Goal: Task Accomplishment & Management: Use online tool/utility

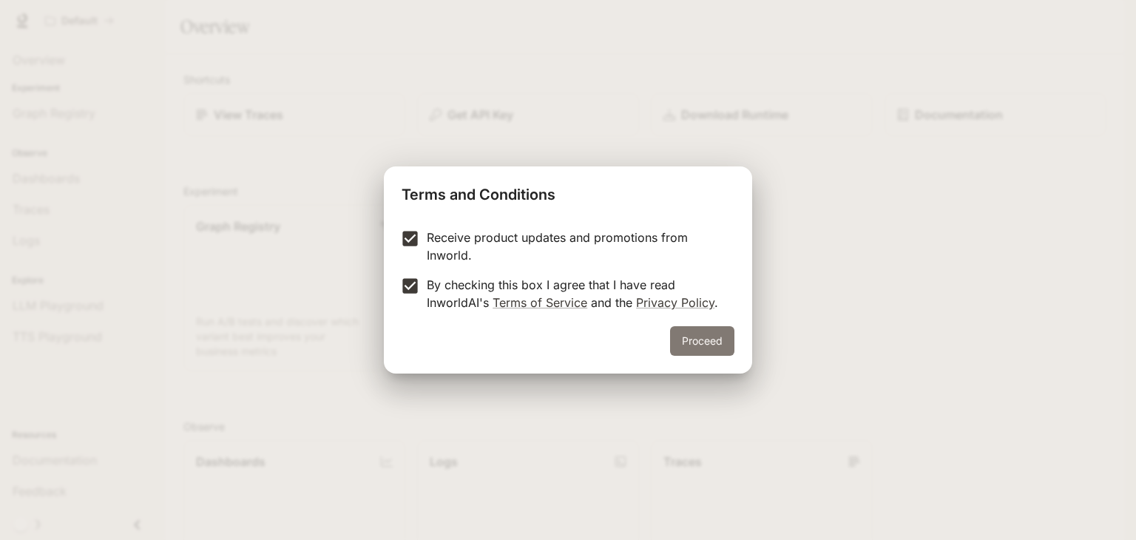
drag, startPoint x: 700, startPoint y: 357, endPoint x: 701, endPoint y: 344, distance: 12.7
click at [701, 344] on div "Proceed" at bounding box center [568, 349] width 368 height 47
click at [701, 344] on button "Proceed" at bounding box center [702, 341] width 64 height 30
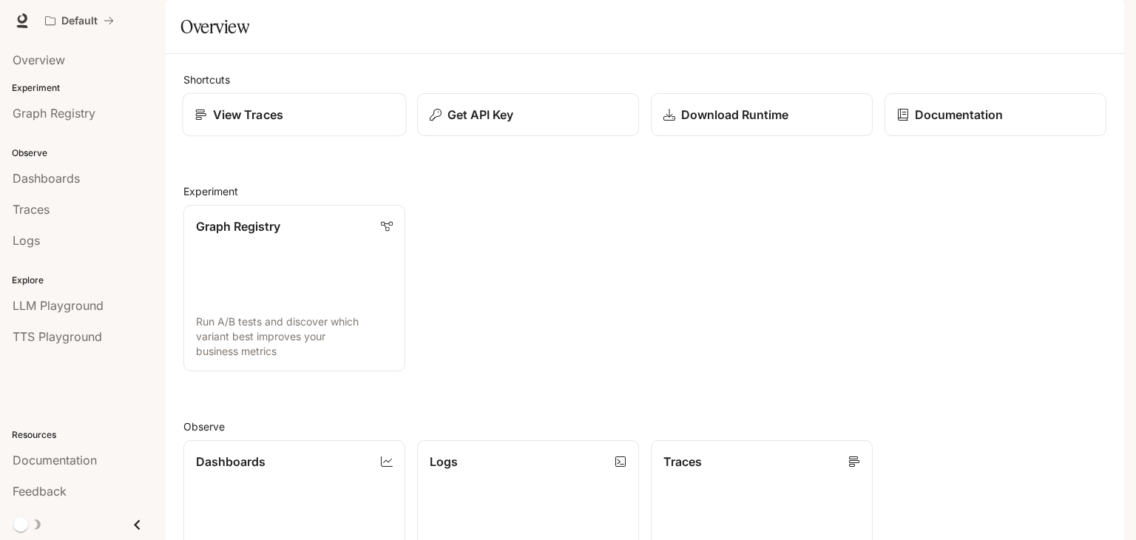
click at [272, 124] on p "View Traces" at bounding box center [248, 115] width 70 height 18
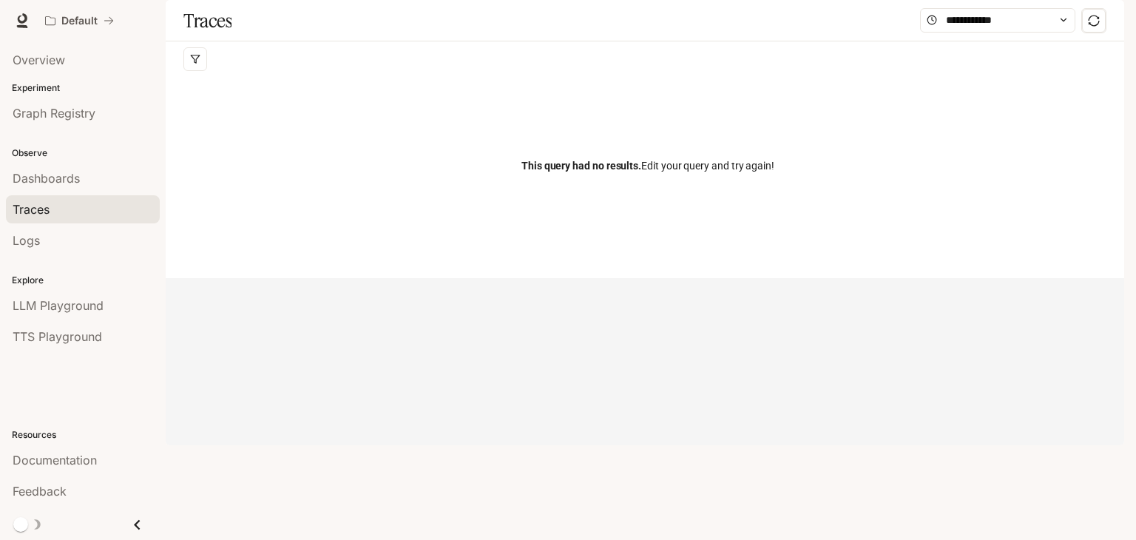
click at [698, 174] on span "This query had no results. Edit your query and try again!" at bounding box center [648, 166] width 253 height 16
click at [968, 28] on input "text" at bounding box center [998, 20] width 104 height 16
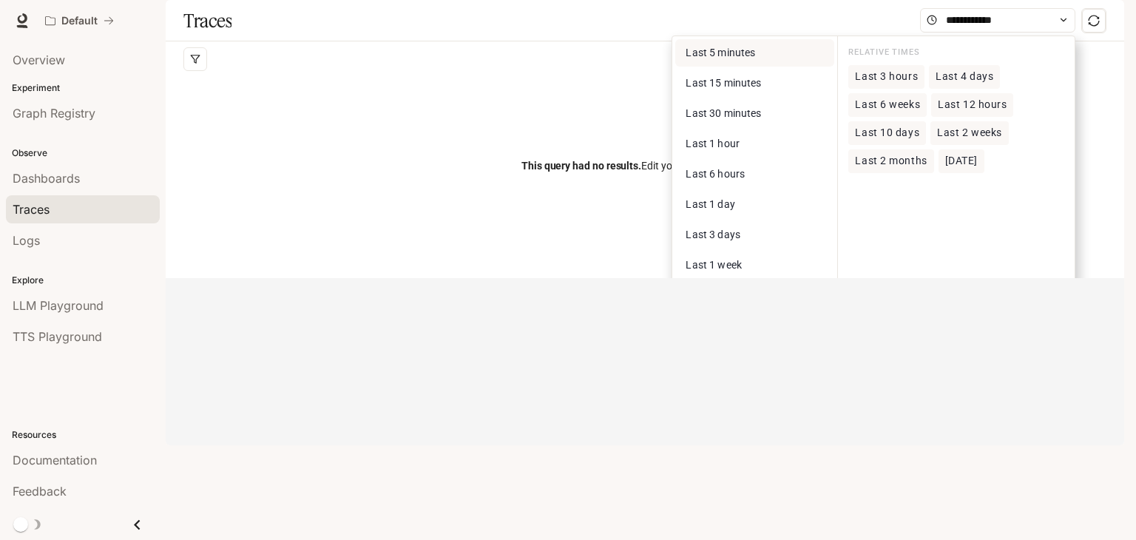
click at [719, 58] on span "Last 5 minutes" at bounding box center [721, 53] width 70 height 12
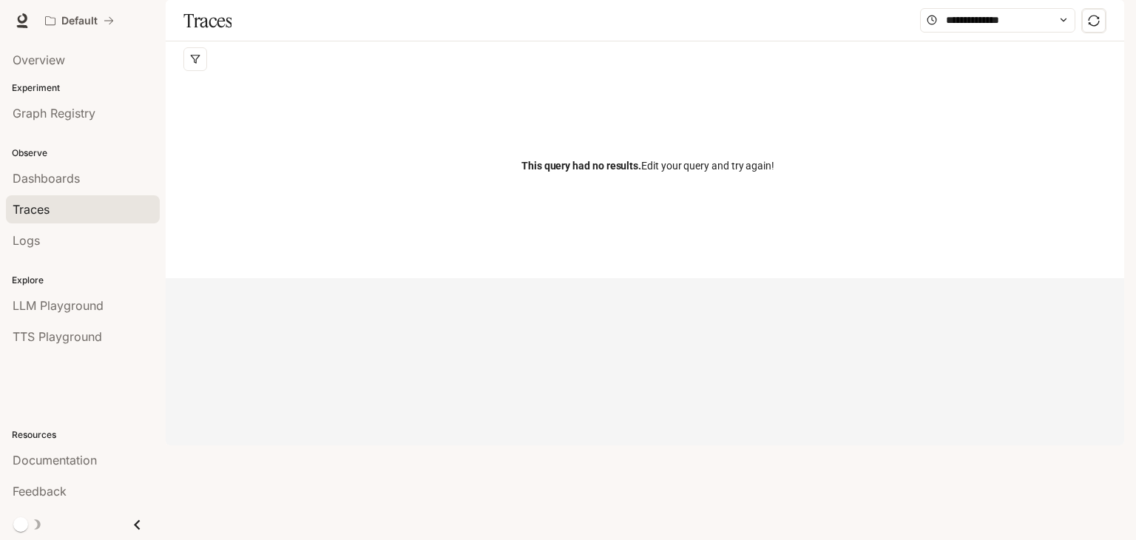
click at [750, 241] on div "This query had no results. Edit your query and try again!" at bounding box center [647, 166] width 929 height 178
click at [30, 178] on span "Dashboards" at bounding box center [46, 178] width 67 height 18
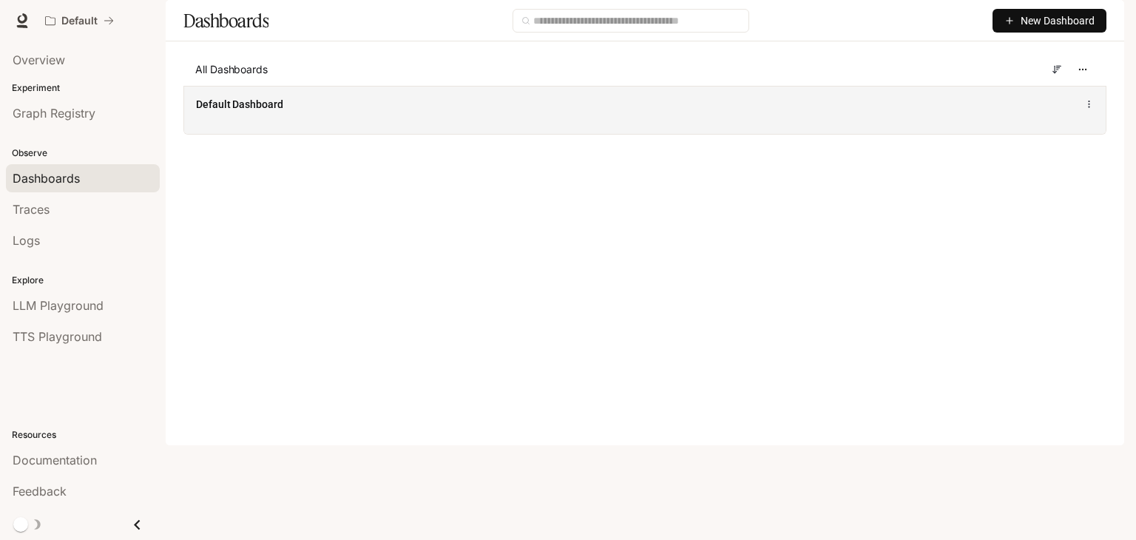
click at [360, 113] on div "Default Dashboard" at bounding box center [645, 104] width 898 height 18
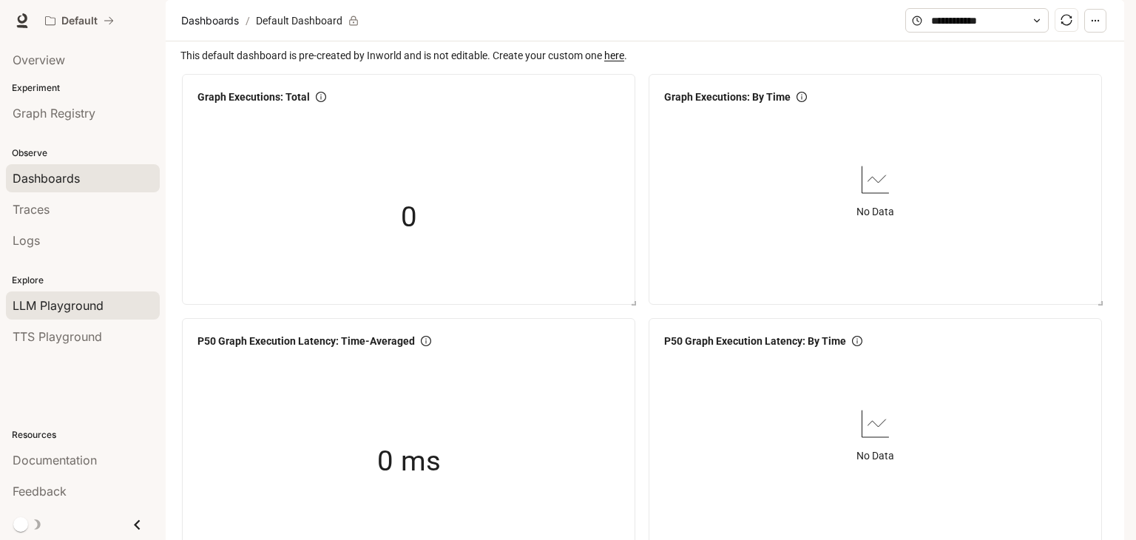
click at [98, 305] on span "LLM Playground" at bounding box center [58, 306] width 91 height 18
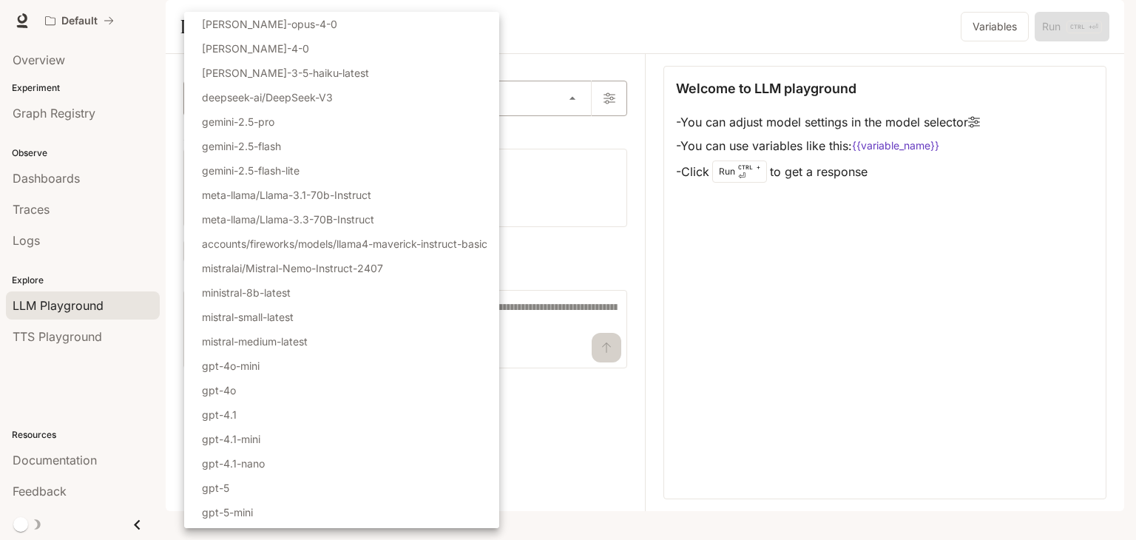
click at [255, 148] on body "Skip to main content Default Documentation Documentation Portal Overview Experi…" at bounding box center [568, 270] width 1136 height 540
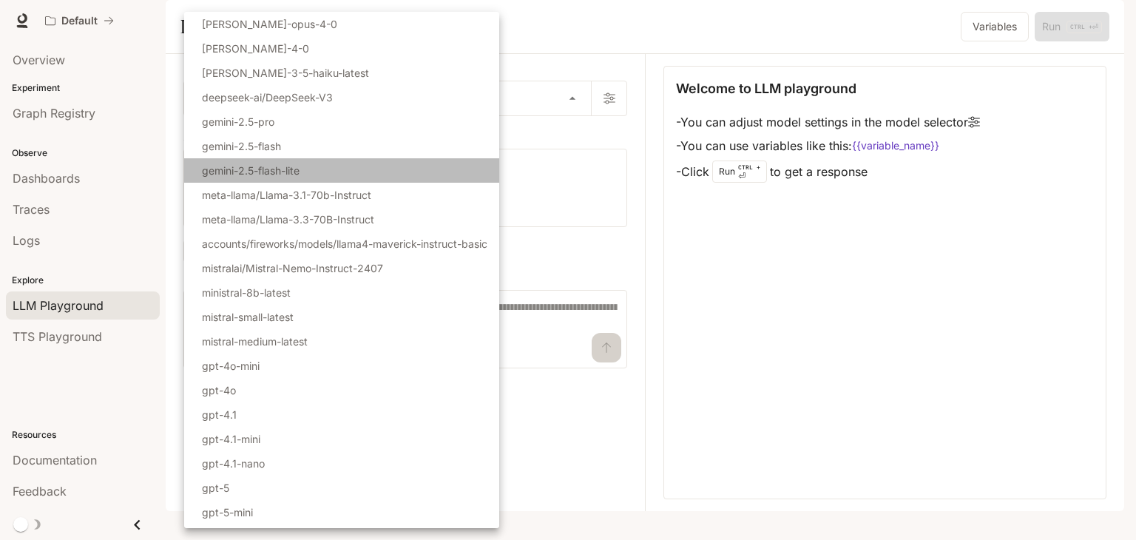
click at [306, 161] on li "gemini-2.5-flash-lite" at bounding box center [341, 170] width 315 height 24
type input "**********"
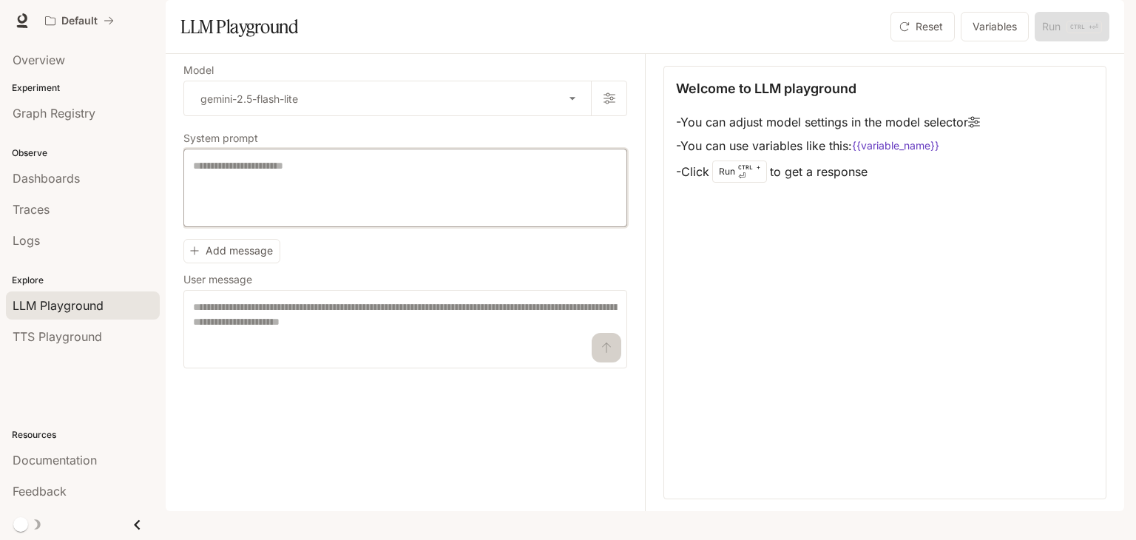
click at [291, 218] on textarea at bounding box center [405, 187] width 425 height 59
type textarea "**********"
click at [535, 356] on textarea at bounding box center [405, 329] width 425 height 59
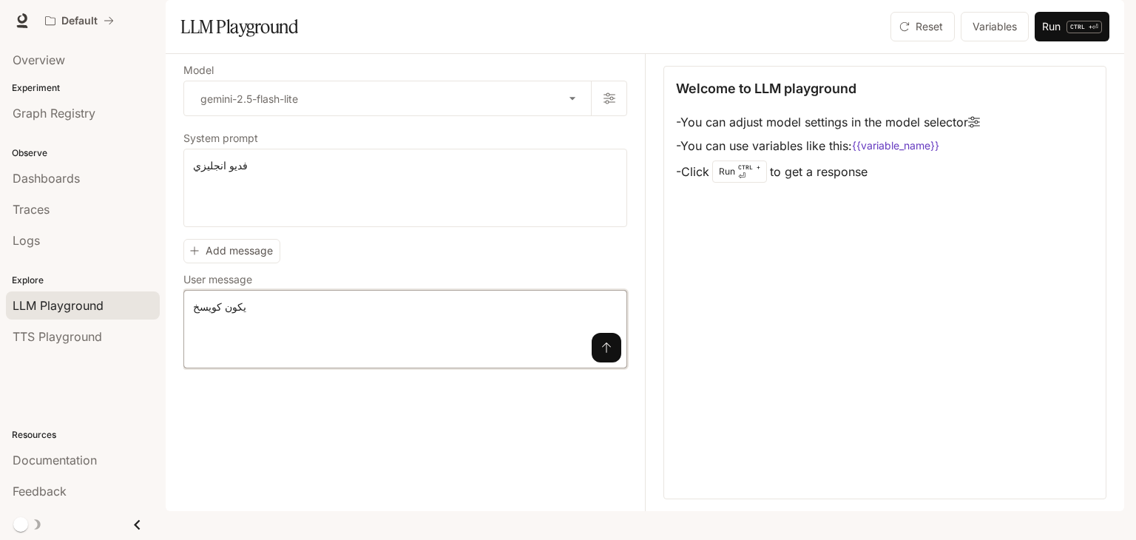
type textarea "**********"
click at [608, 368] on div "**********" at bounding box center [405, 329] width 444 height 78
click at [605, 363] on button "submit" at bounding box center [607, 348] width 30 height 30
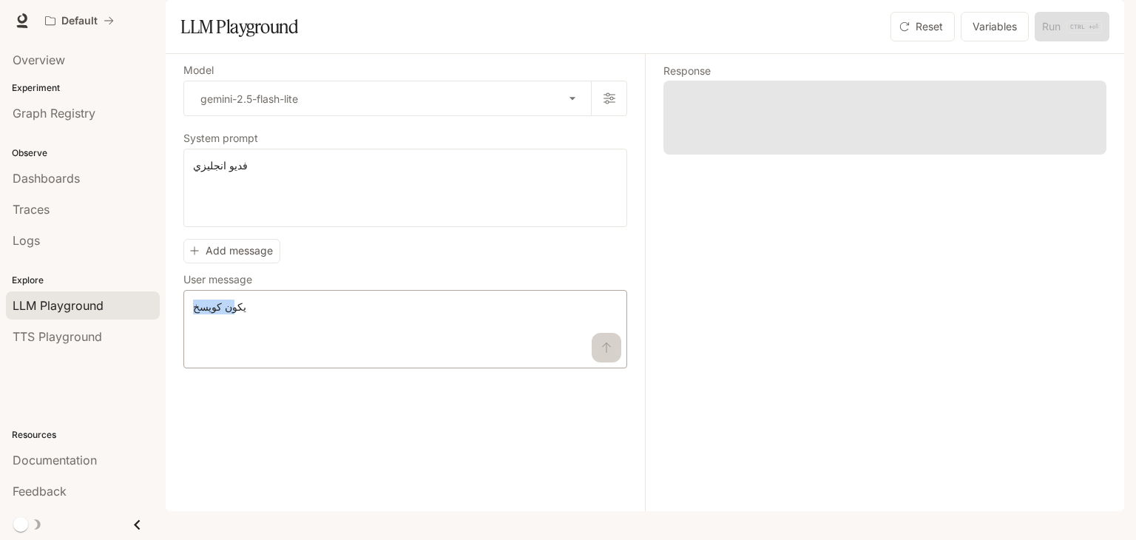
click at [605, 368] on div "**********" at bounding box center [405, 329] width 444 height 78
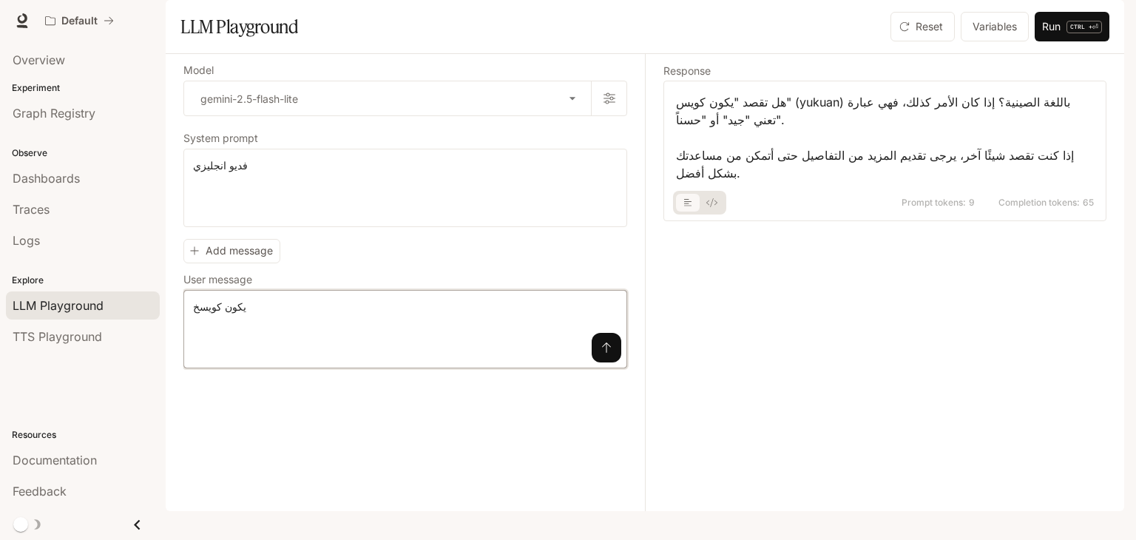
click at [195, 352] on textarea "**********" at bounding box center [405, 329] width 425 height 59
click at [29, 345] on link "TTS Playground" at bounding box center [83, 337] width 154 height 28
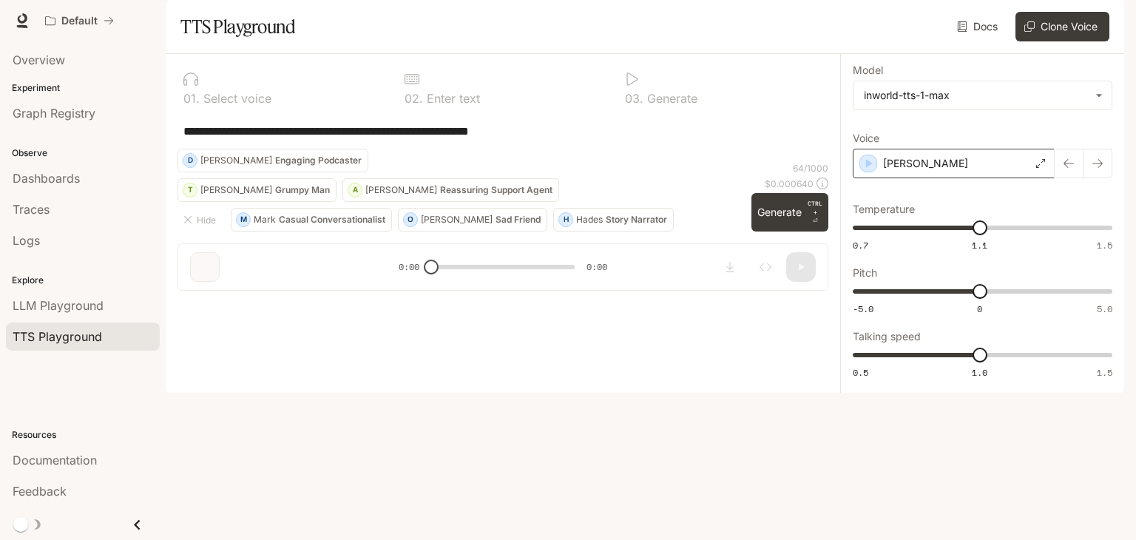
click at [924, 178] on div "[PERSON_NAME]" at bounding box center [954, 164] width 202 height 30
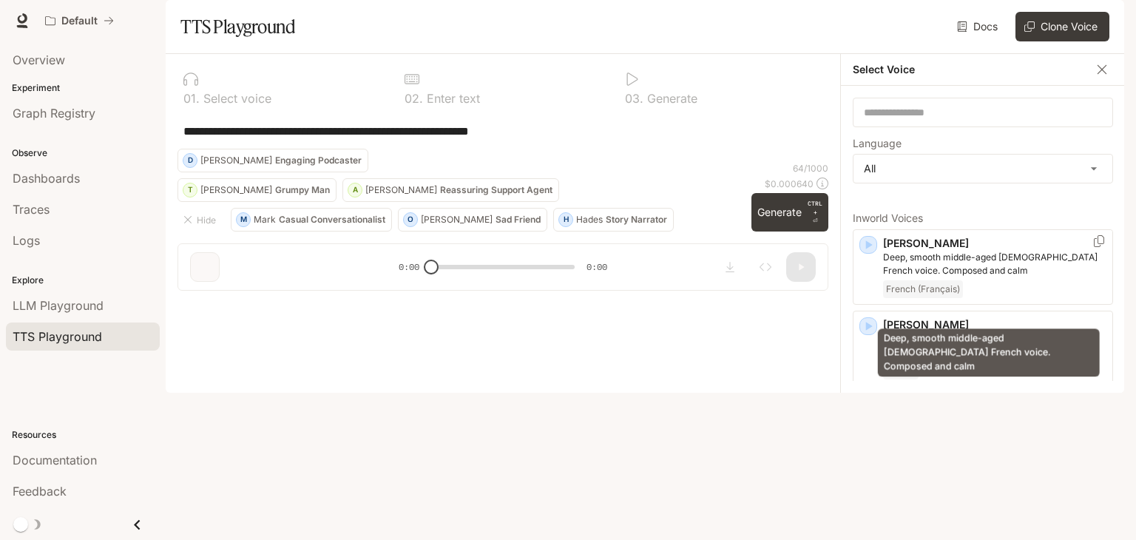
click at [951, 318] on div "Deep, smooth middle-aged [DEMOGRAPHIC_DATA] French voice. Composed and calm" at bounding box center [989, 348] width 225 height 60
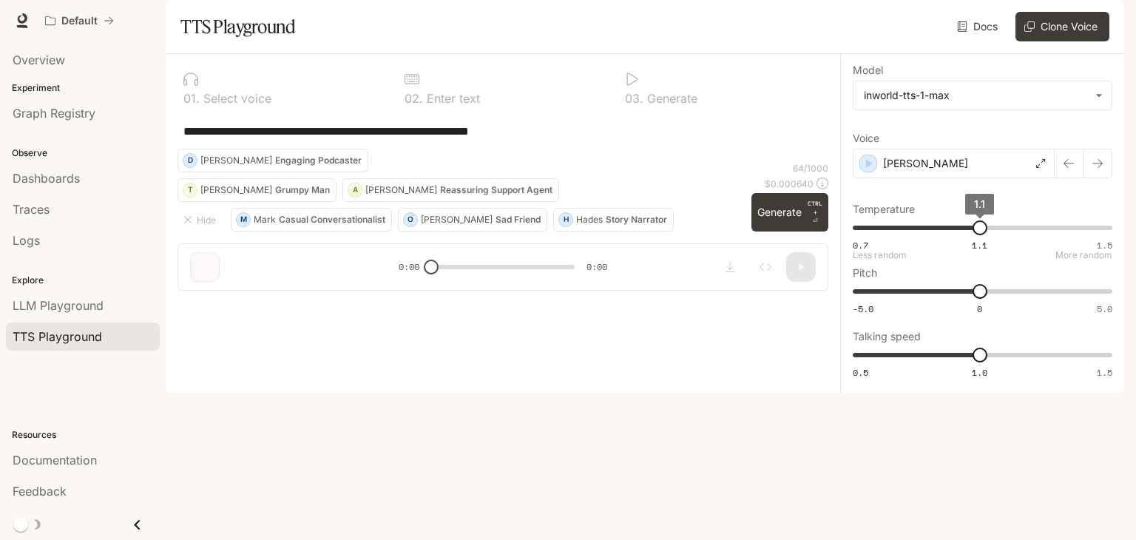
type input "****"
click at [993, 235] on span "1.14" at bounding box center [993, 227] width 15 height 15
click at [544, 149] on div "**********" at bounding box center [503, 131] width 651 height 36
click at [283, 224] on p "Casual Conversationalist" at bounding box center [332, 219] width 107 height 9
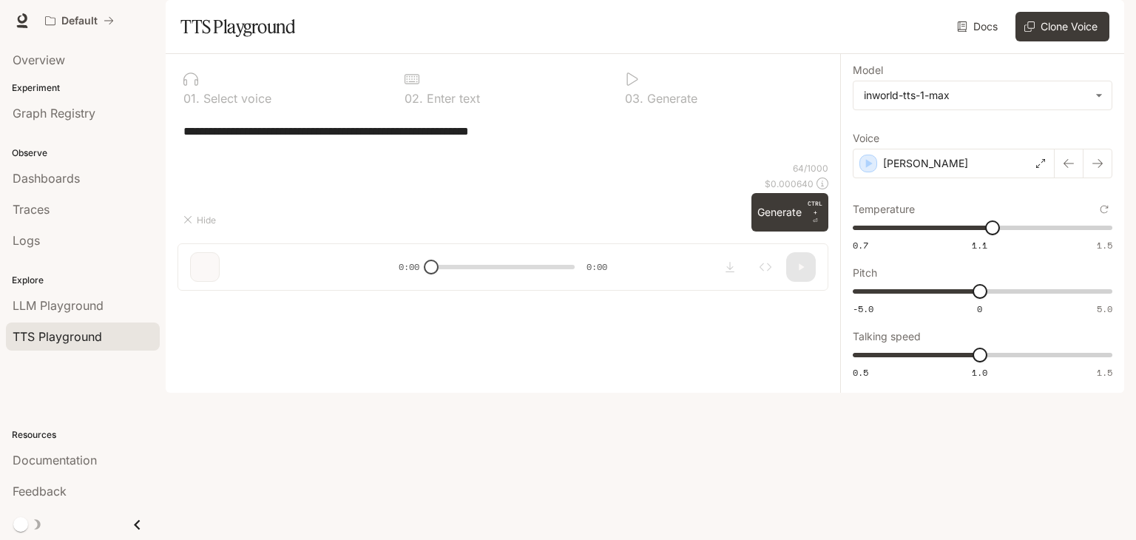
type textarea "**********"
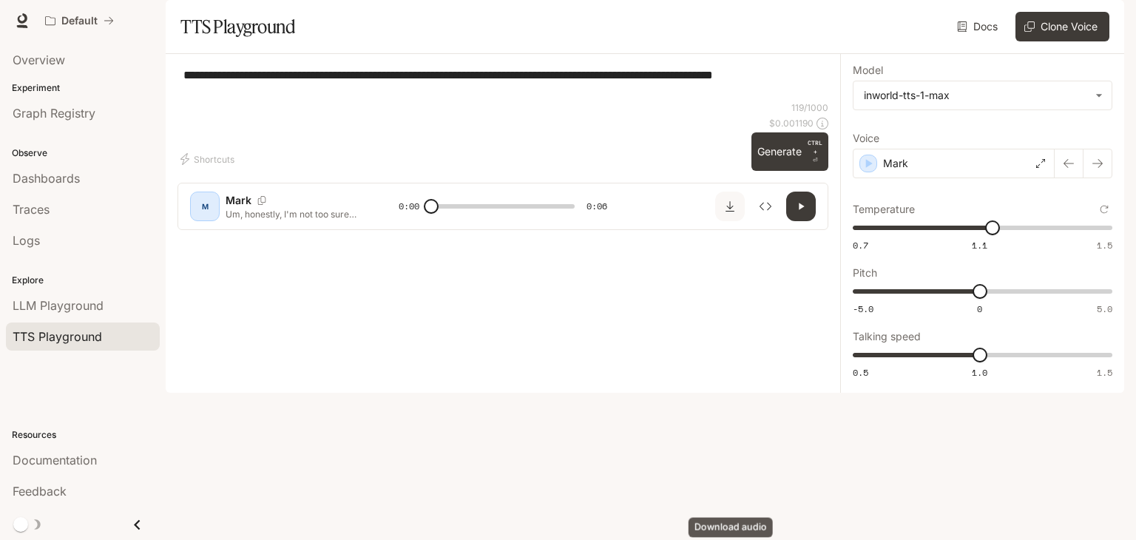
click at [735, 212] on icon "Download audio" at bounding box center [730, 207] width 12 height 12
click at [829, 237] on div at bounding box center [503, 192] width 675 height 89
click at [216, 230] on div "M [PERSON_NAME], honestly, I'm not too sure about that, but, uh, I kinda rememb…" at bounding box center [503, 206] width 651 height 47
click at [217, 221] on div "M" at bounding box center [205, 207] width 30 height 30
click at [243, 220] on p "Um, honestly, I'm not too sure about that, but, uh, I kinda remember hearing so…" at bounding box center [295, 214] width 138 height 13
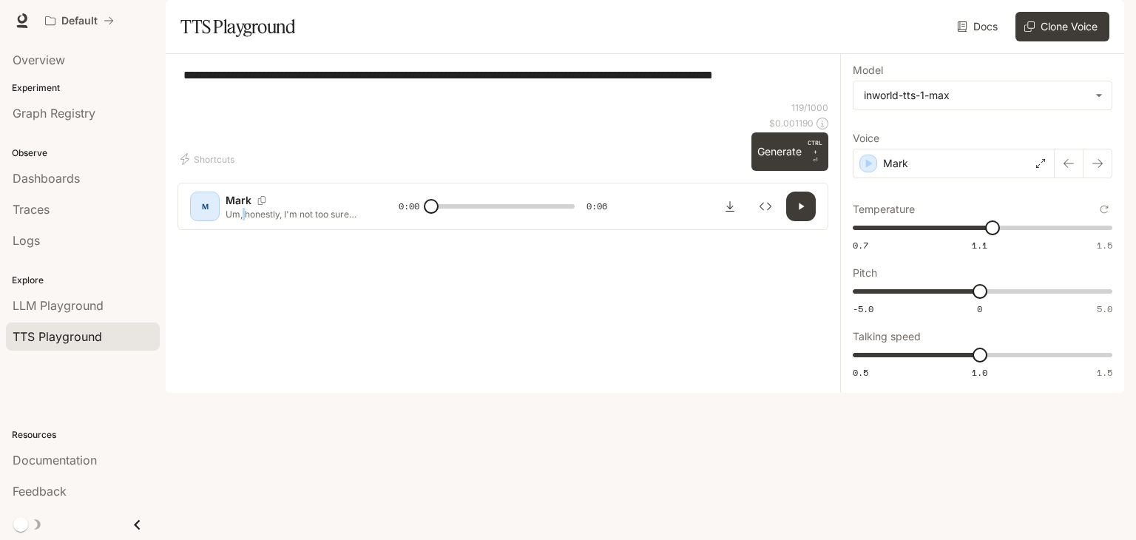
click at [243, 220] on p "Um, honestly, I'm not too sure about that, but, uh, I kinda remember hearing so…" at bounding box center [295, 214] width 138 height 13
click at [892, 171] on p "Mark" at bounding box center [895, 163] width 25 height 15
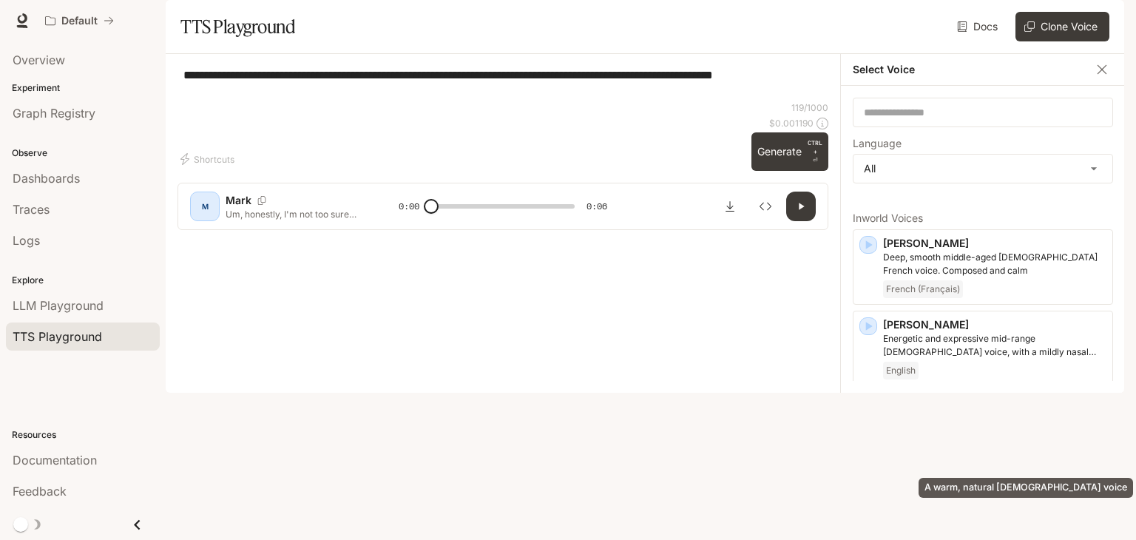
click at [934, 427] on p "A warm, natural [DEMOGRAPHIC_DATA] voice" at bounding box center [994, 420] width 223 height 13
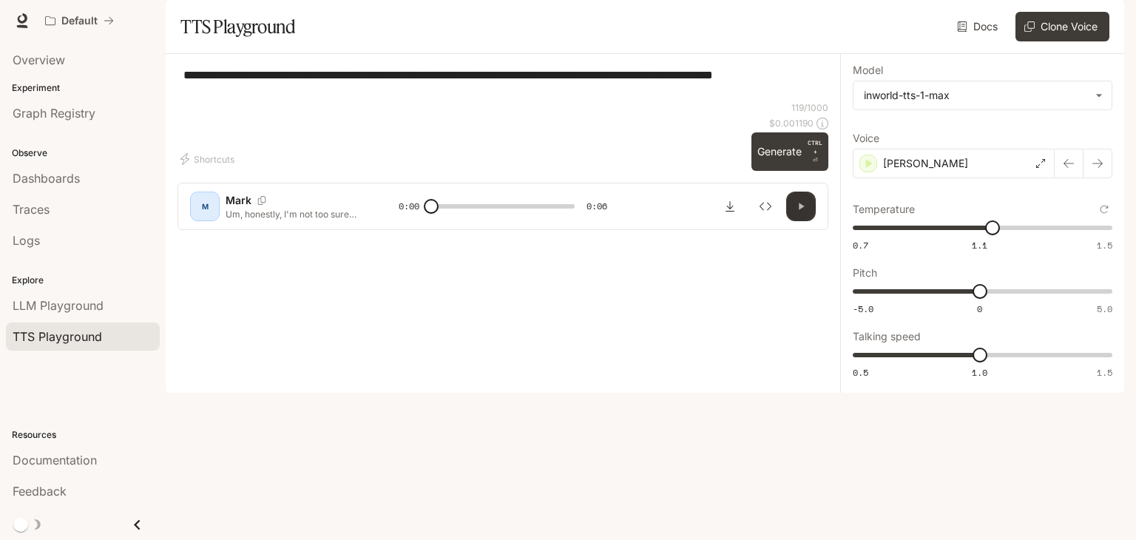
click at [795, 221] on button "button" at bounding box center [802, 207] width 30 height 30
click at [1066, 41] on button "Clone Voice" at bounding box center [1063, 27] width 94 height 30
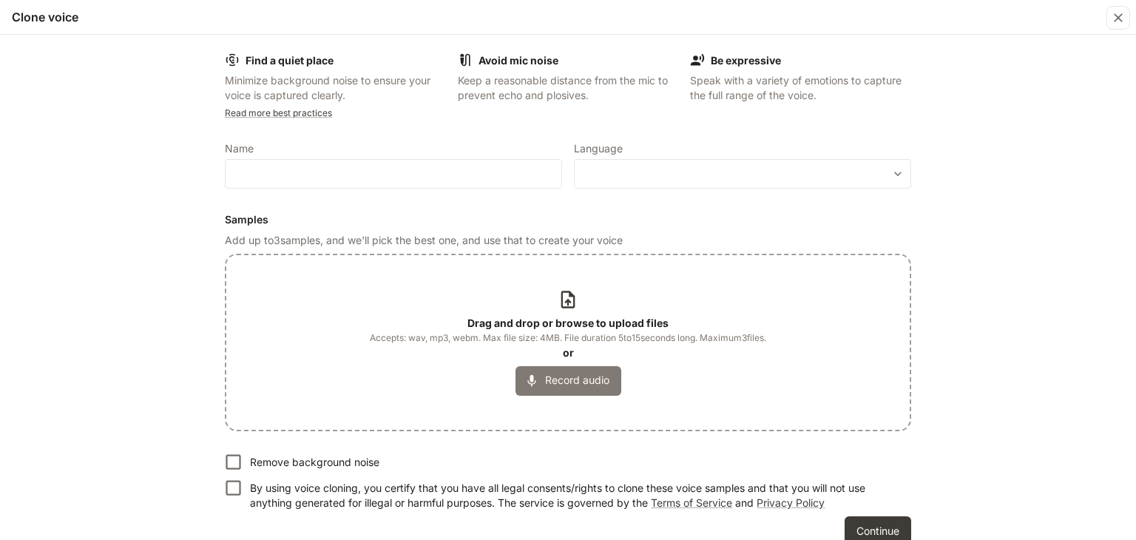
type input "*"
click at [574, 366] on button "Record audio" at bounding box center [569, 381] width 106 height 30
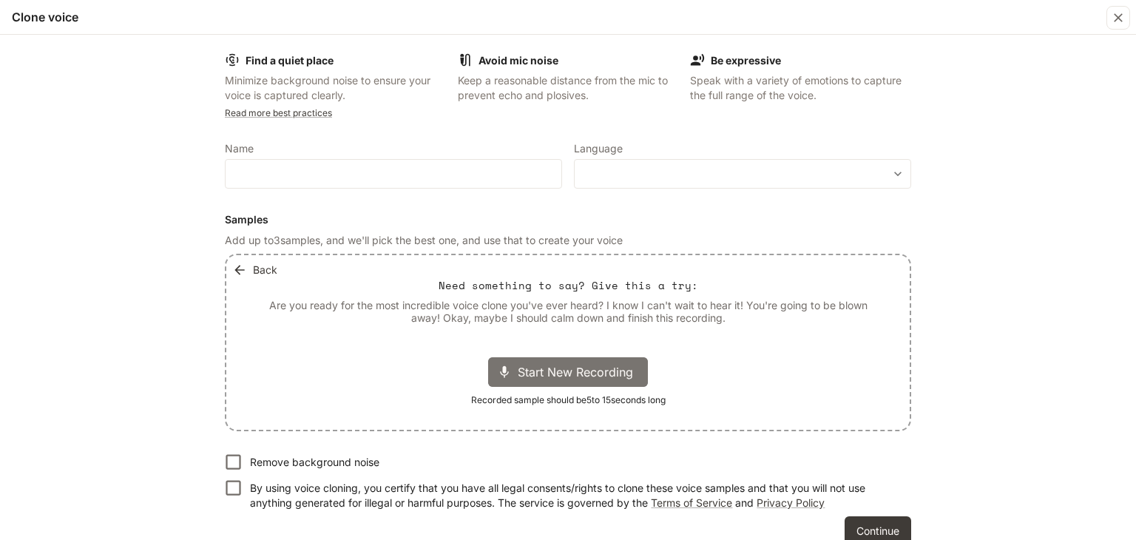
click at [574, 366] on span "Start New Recording" at bounding box center [580, 372] width 124 height 18
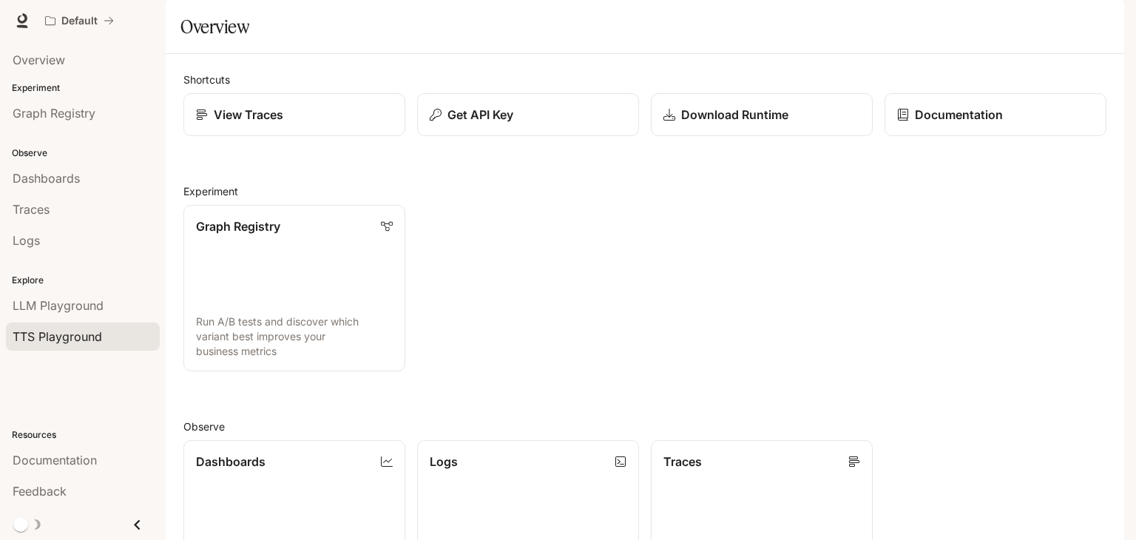
click at [70, 331] on span "TTS Playground" at bounding box center [58, 337] width 90 height 18
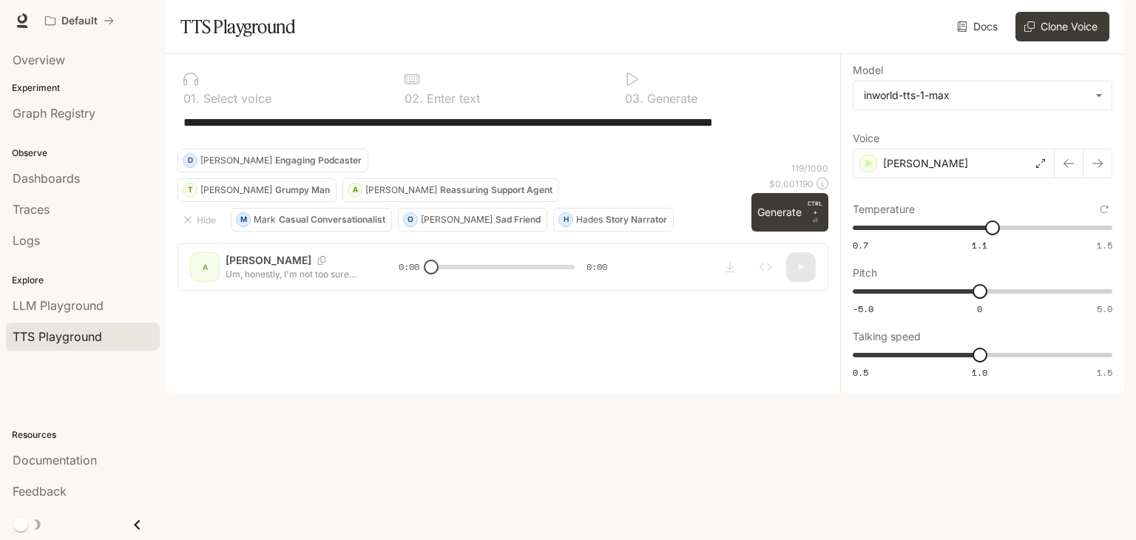
click at [441, 202] on button "A [PERSON_NAME] Reassuring Support Agent" at bounding box center [451, 190] width 217 height 24
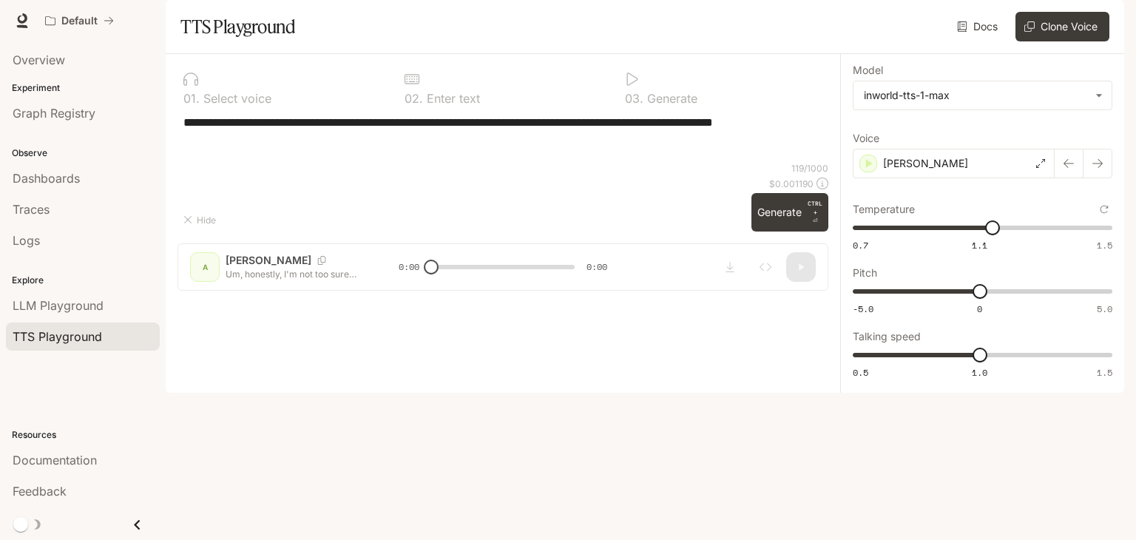
type textarea "**********"
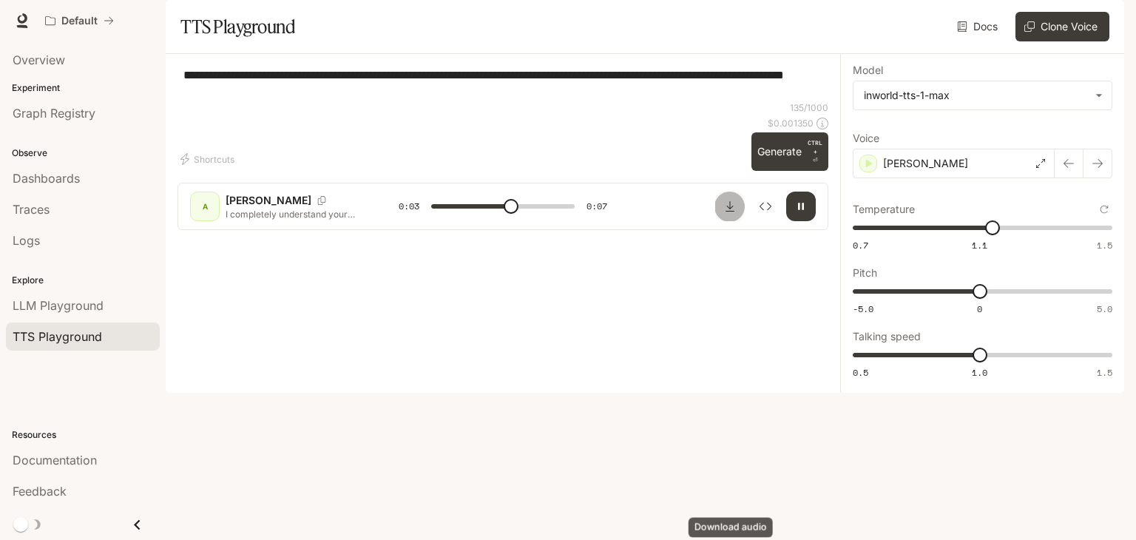
click at [725, 221] on button "Download audio" at bounding box center [730, 207] width 30 height 30
click at [740, 42] on section "TTS Playground Docs Voices Clone Voice" at bounding box center [645, 27] width 959 height 54
type input "*"
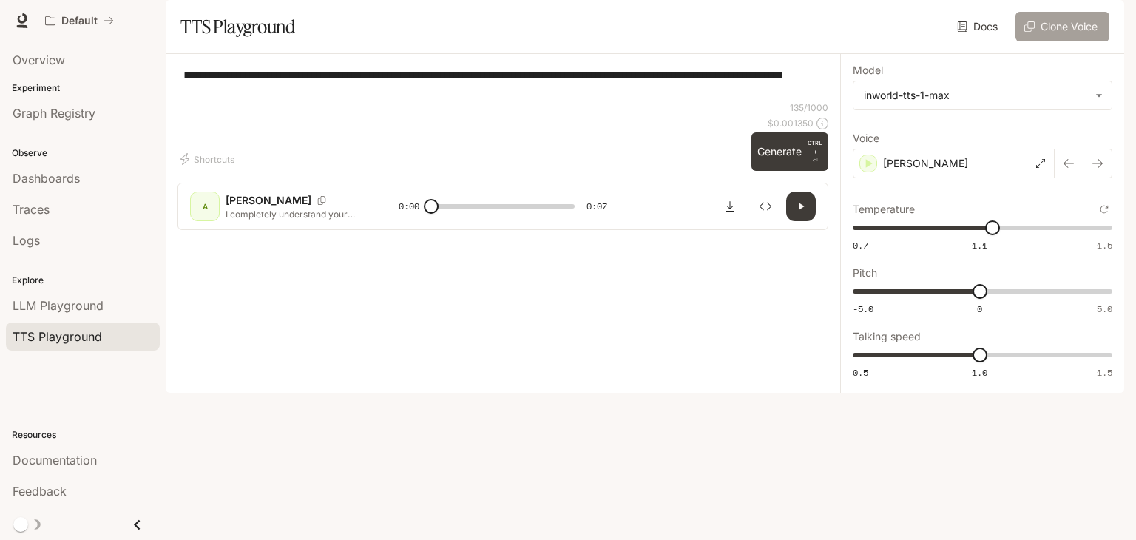
click at [1021, 41] on button "Clone Voice" at bounding box center [1063, 27] width 94 height 30
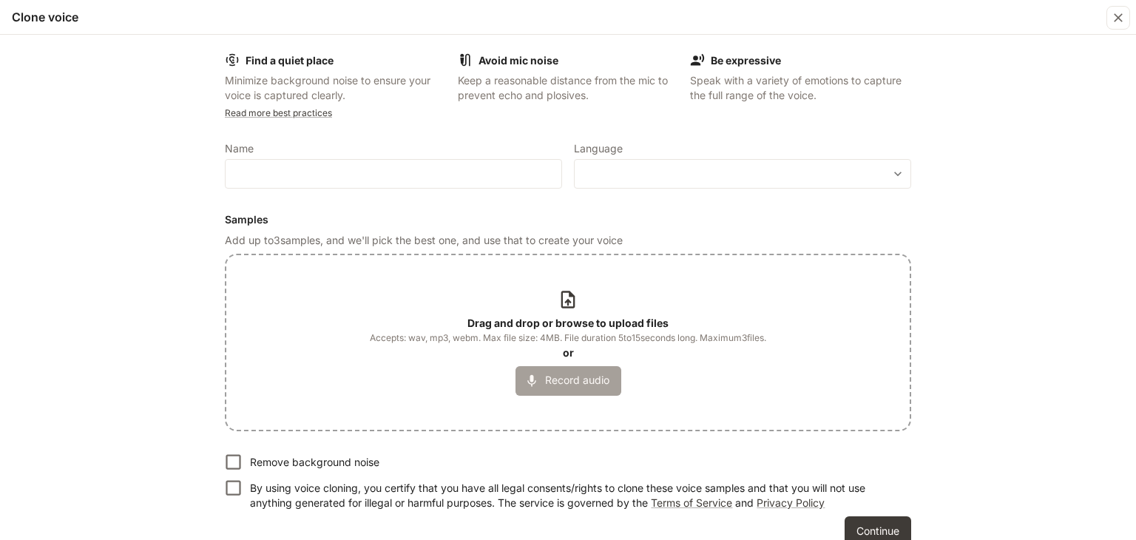
click at [593, 380] on button "Record audio" at bounding box center [569, 381] width 106 height 30
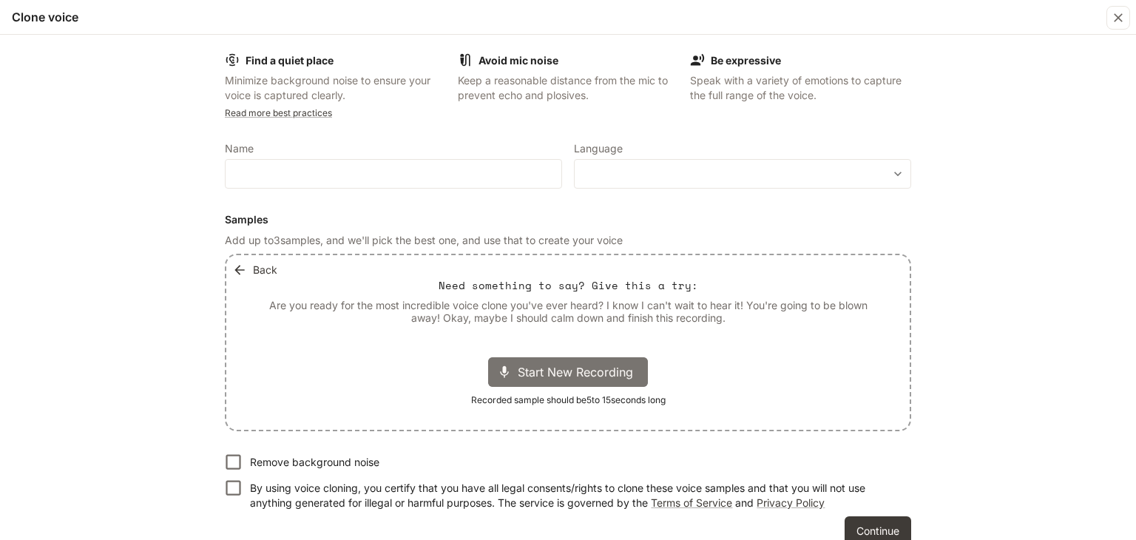
click at [593, 380] on div "Start New Recording" at bounding box center [568, 372] width 160 height 30
click at [569, 383] on div "Stop Recording 00:04" at bounding box center [568, 372] width 178 height 30
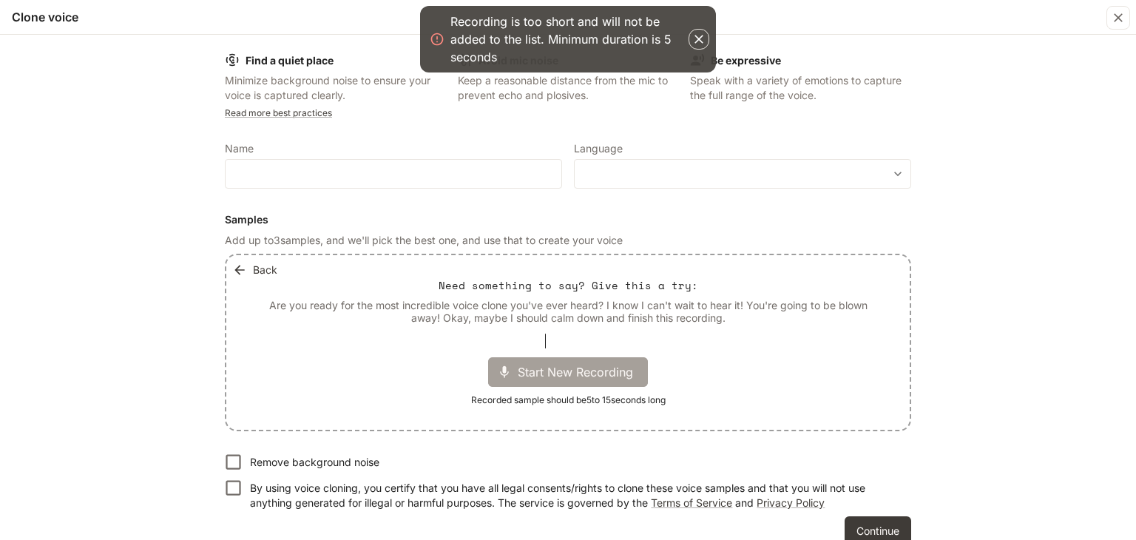
click at [589, 372] on span "Start New Recording" at bounding box center [580, 372] width 124 height 18
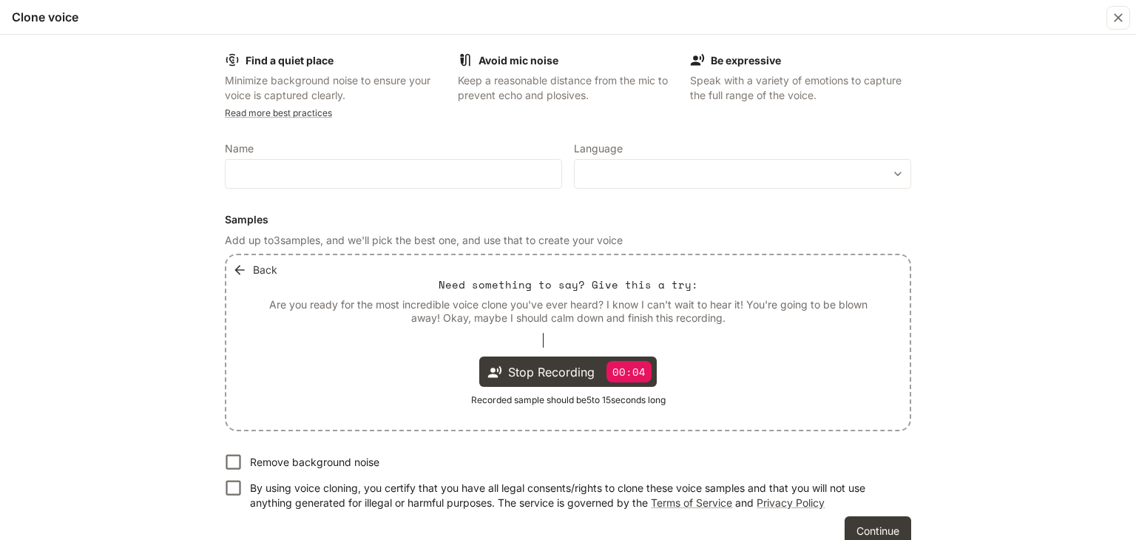
click at [621, 158] on label "Language" at bounding box center [742, 151] width 337 height 15
click at [471, 174] on input "text" at bounding box center [394, 173] width 336 height 15
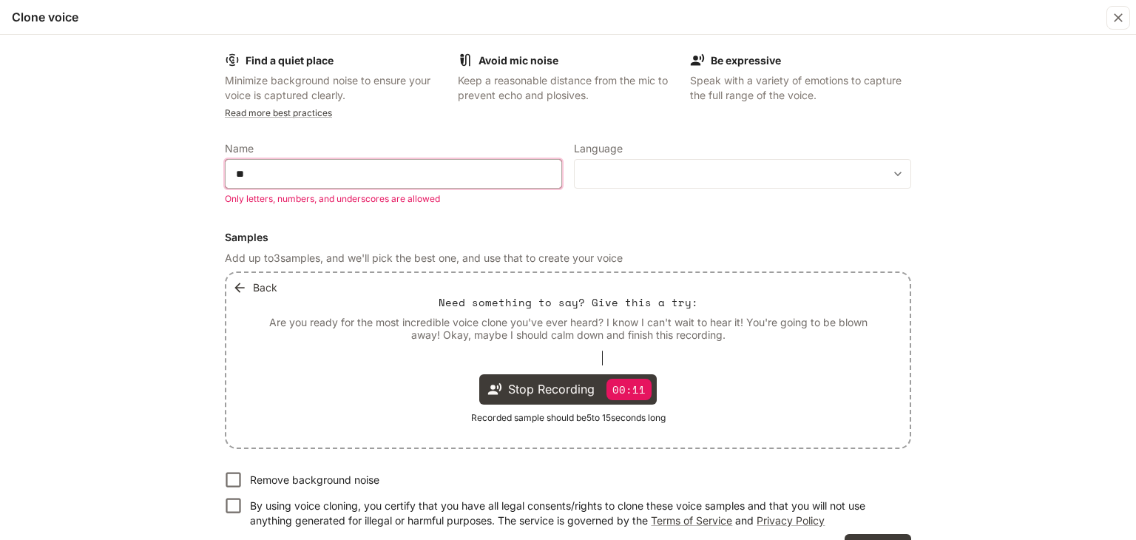
type input "*"
